Goal: Browse casually: Explore the website without a specific task or goal

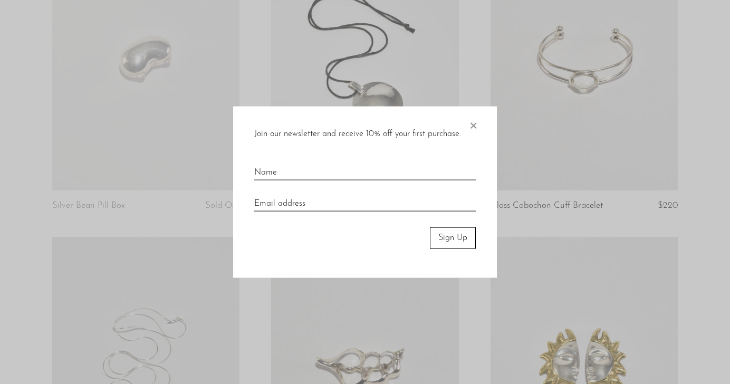
scroll to position [485, 0]
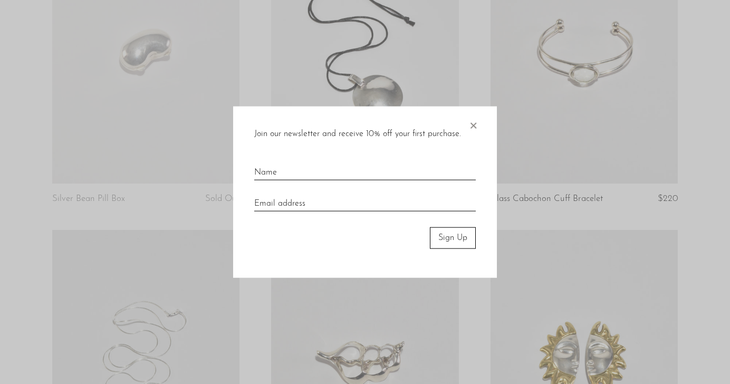
click at [470, 124] on span "×" at bounding box center [473, 123] width 11 height 34
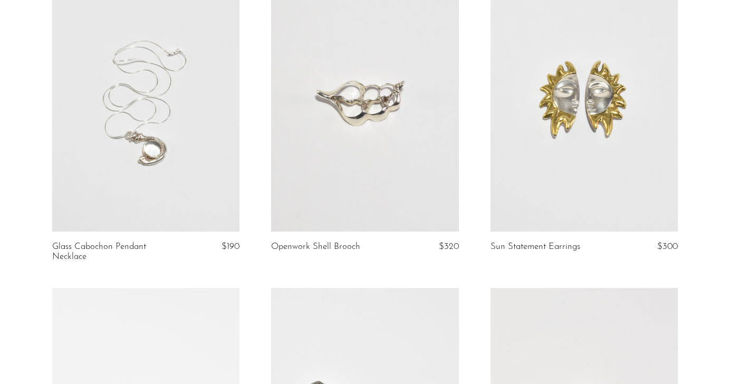
scroll to position [753, 0]
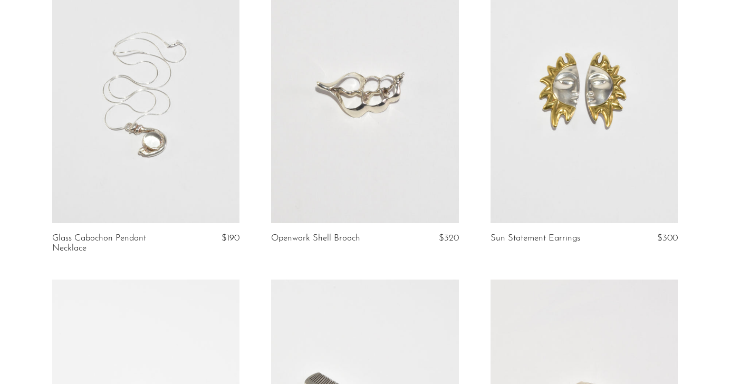
click at [349, 130] on link at bounding box center [364, 92] width 187 height 262
click at [158, 163] on link at bounding box center [145, 92] width 187 height 262
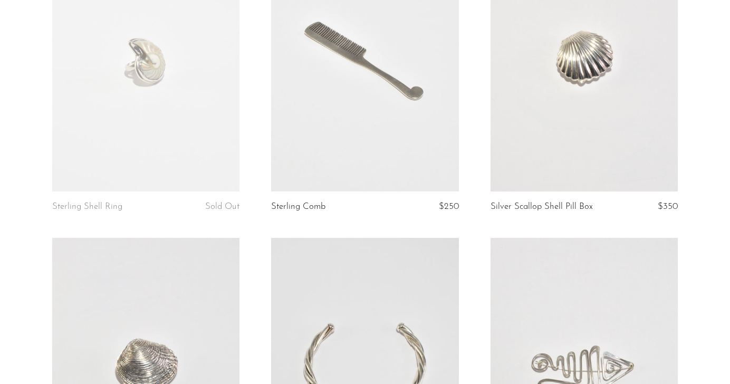
scroll to position [1091, 0]
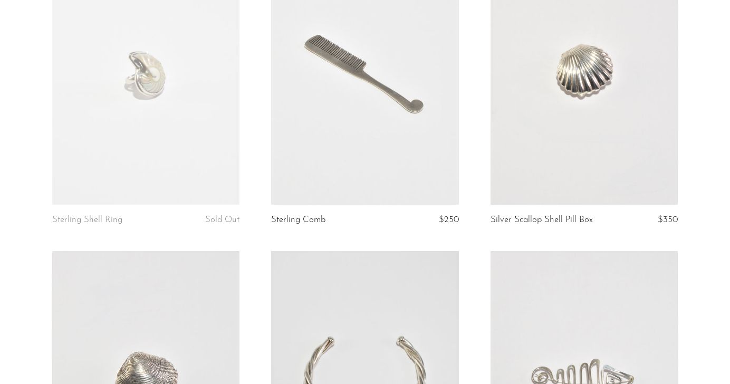
click at [199, 157] on link at bounding box center [145, 73] width 187 height 262
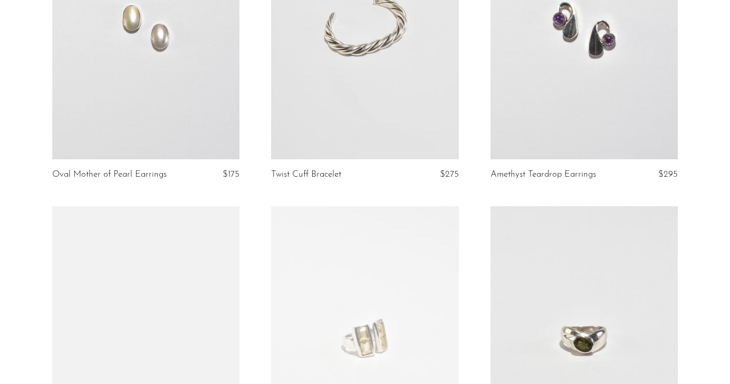
scroll to position [2332, 0]
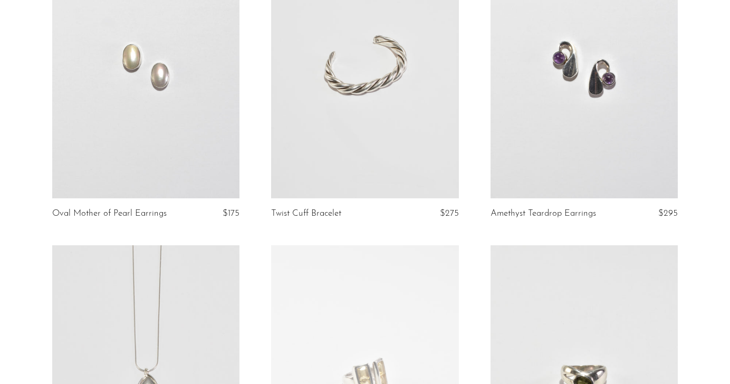
click at [526, 153] on link at bounding box center [583, 67] width 187 height 262
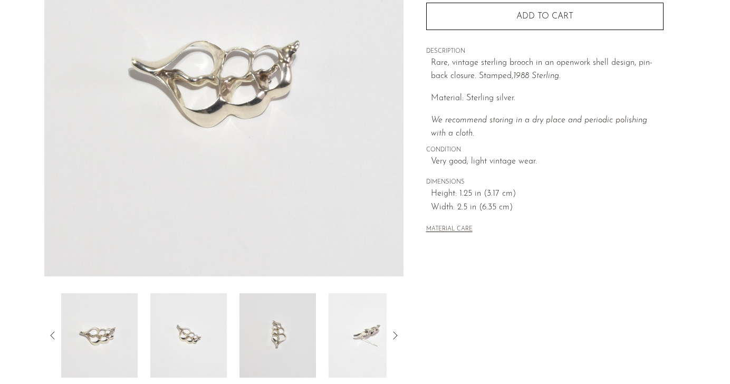
scroll to position [187, 0]
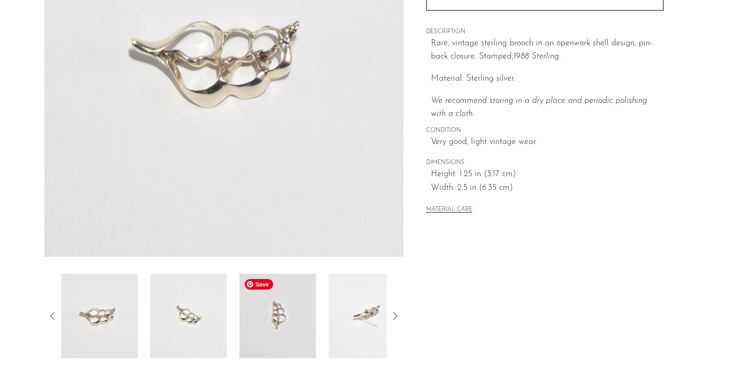
click at [264, 308] on img at bounding box center [277, 316] width 76 height 84
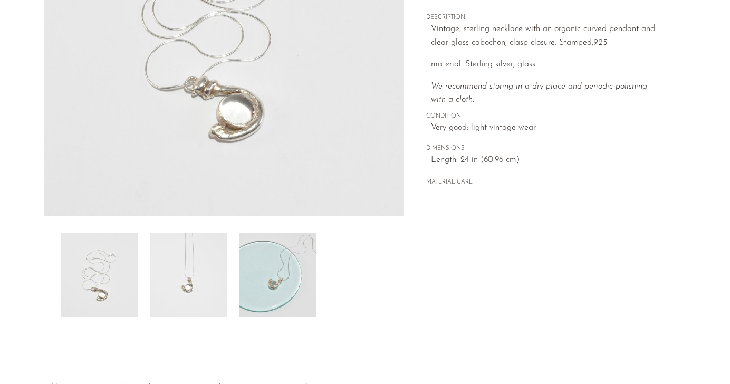
scroll to position [303, 0]
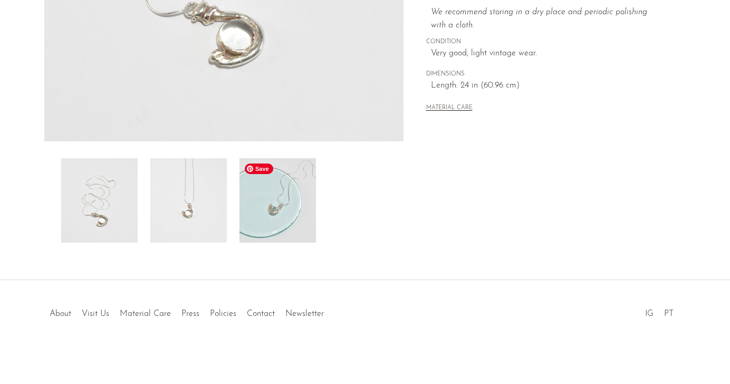
click at [275, 226] on img at bounding box center [277, 200] width 76 height 84
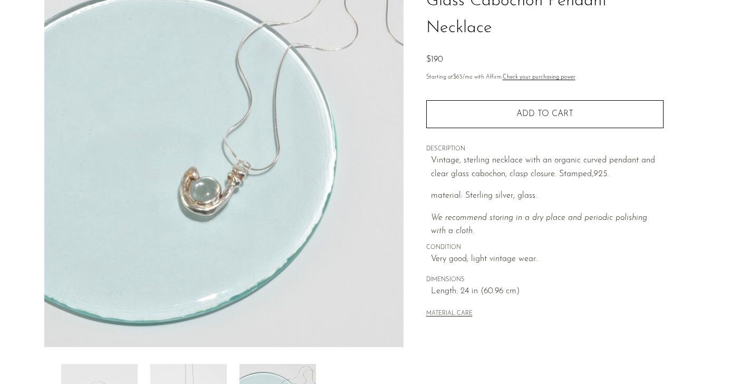
scroll to position [0, 0]
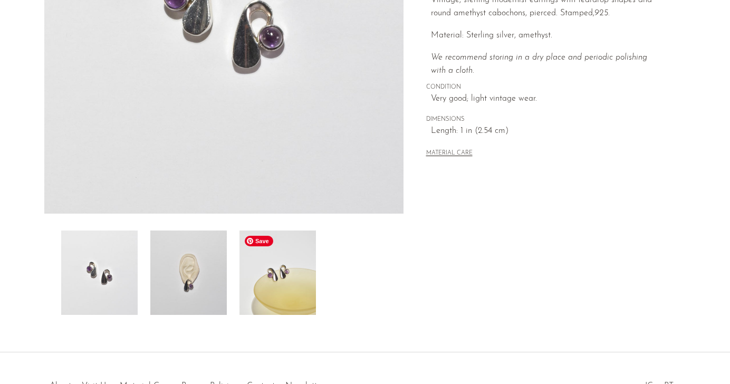
scroll to position [303, 0]
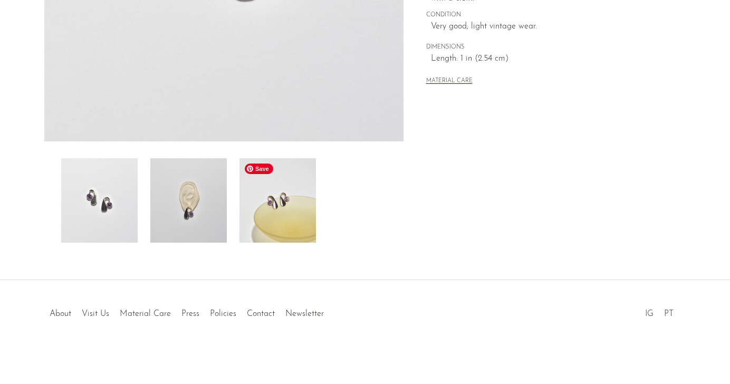
click at [265, 222] on img at bounding box center [277, 200] width 76 height 84
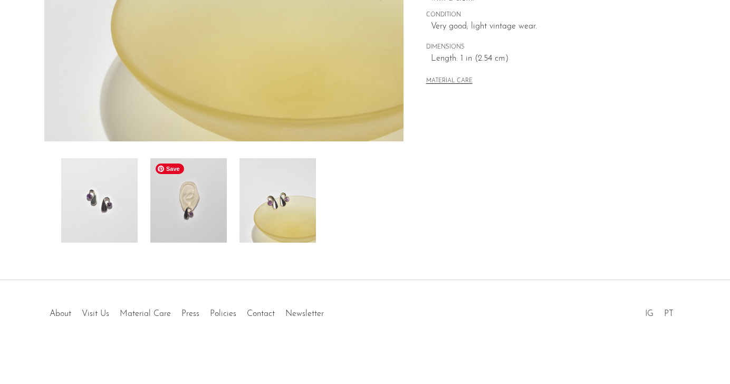
click at [191, 220] on img at bounding box center [188, 200] width 76 height 84
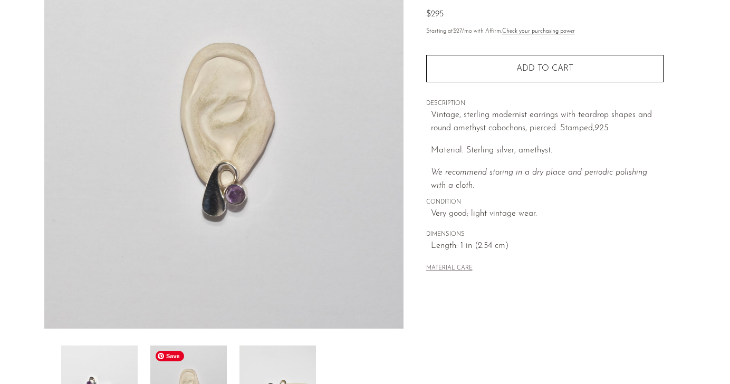
scroll to position [0, 0]
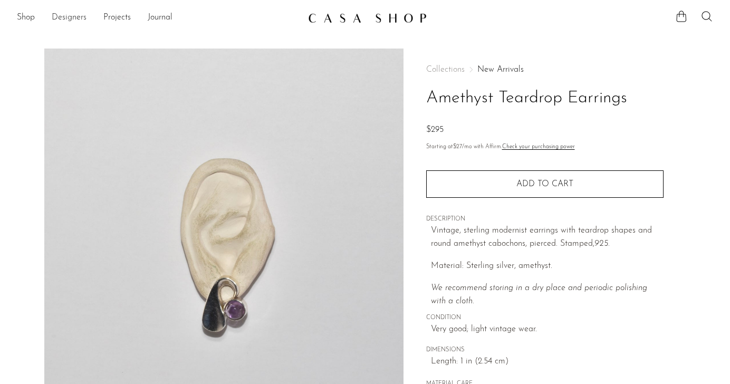
click at [71, 16] on link "Designers" at bounding box center [69, 18] width 35 height 14
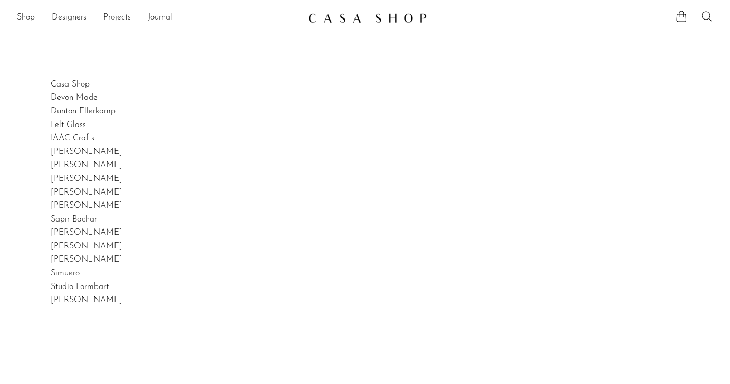
click at [117, 14] on link "Projects" at bounding box center [116, 18] width 27 height 14
click at [34, 55] on link "Holiday 24" at bounding box center [365, 52] width 696 height 12
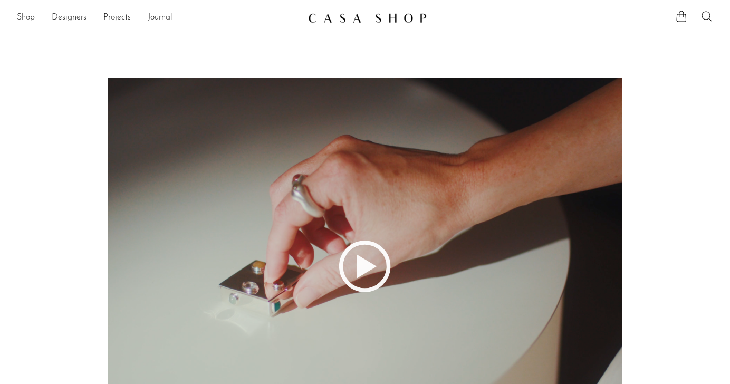
click at [28, 16] on link "Shop" at bounding box center [26, 18] width 18 height 14
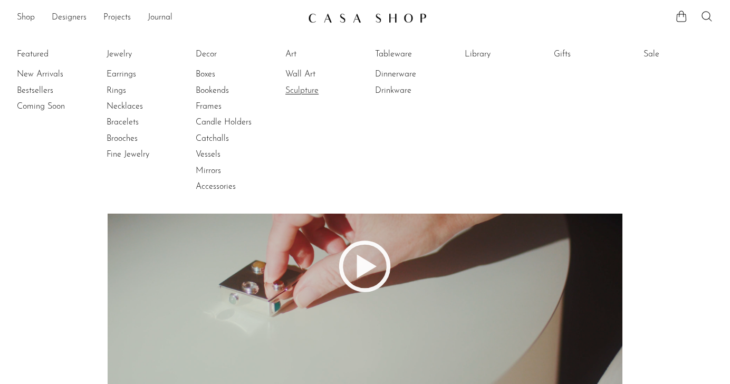
click at [289, 90] on link "Sculpture" at bounding box center [324, 91] width 79 height 12
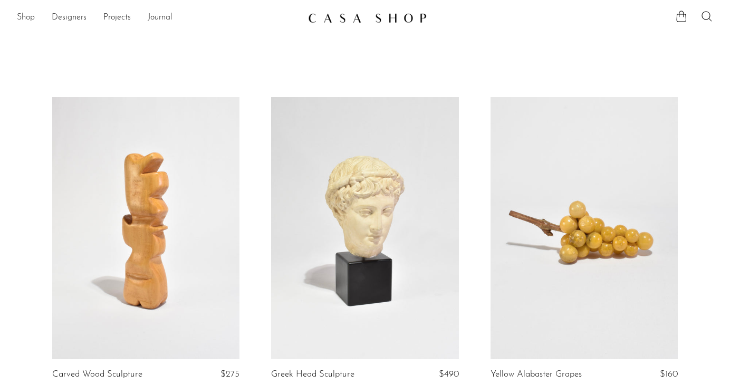
click at [23, 17] on link "Shop" at bounding box center [26, 18] width 18 height 14
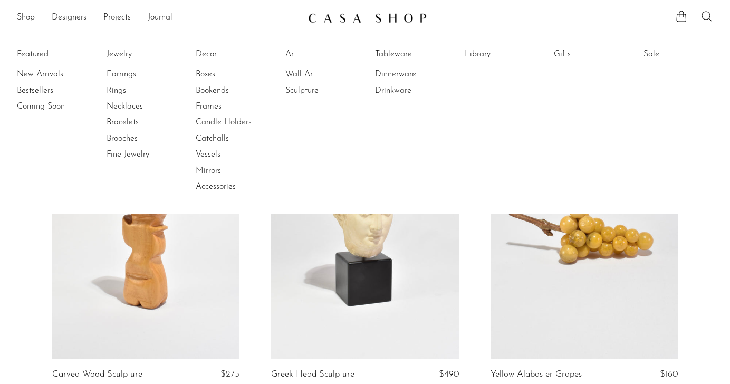
click at [206, 125] on link "Candle Holders" at bounding box center [235, 123] width 79 height 12
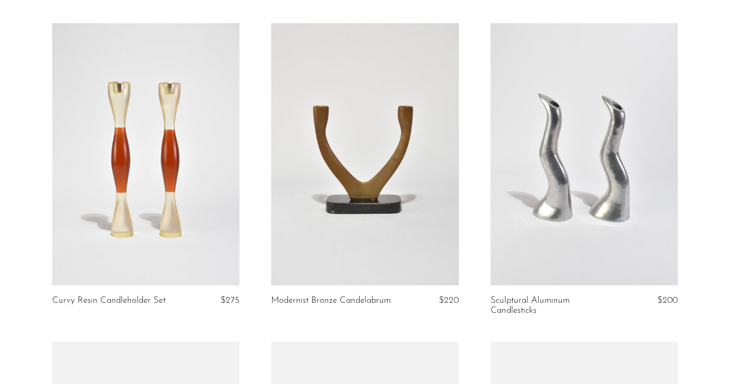
scroll to position [413, 0]
